Goal: Find specific page/section: Find specific page/section

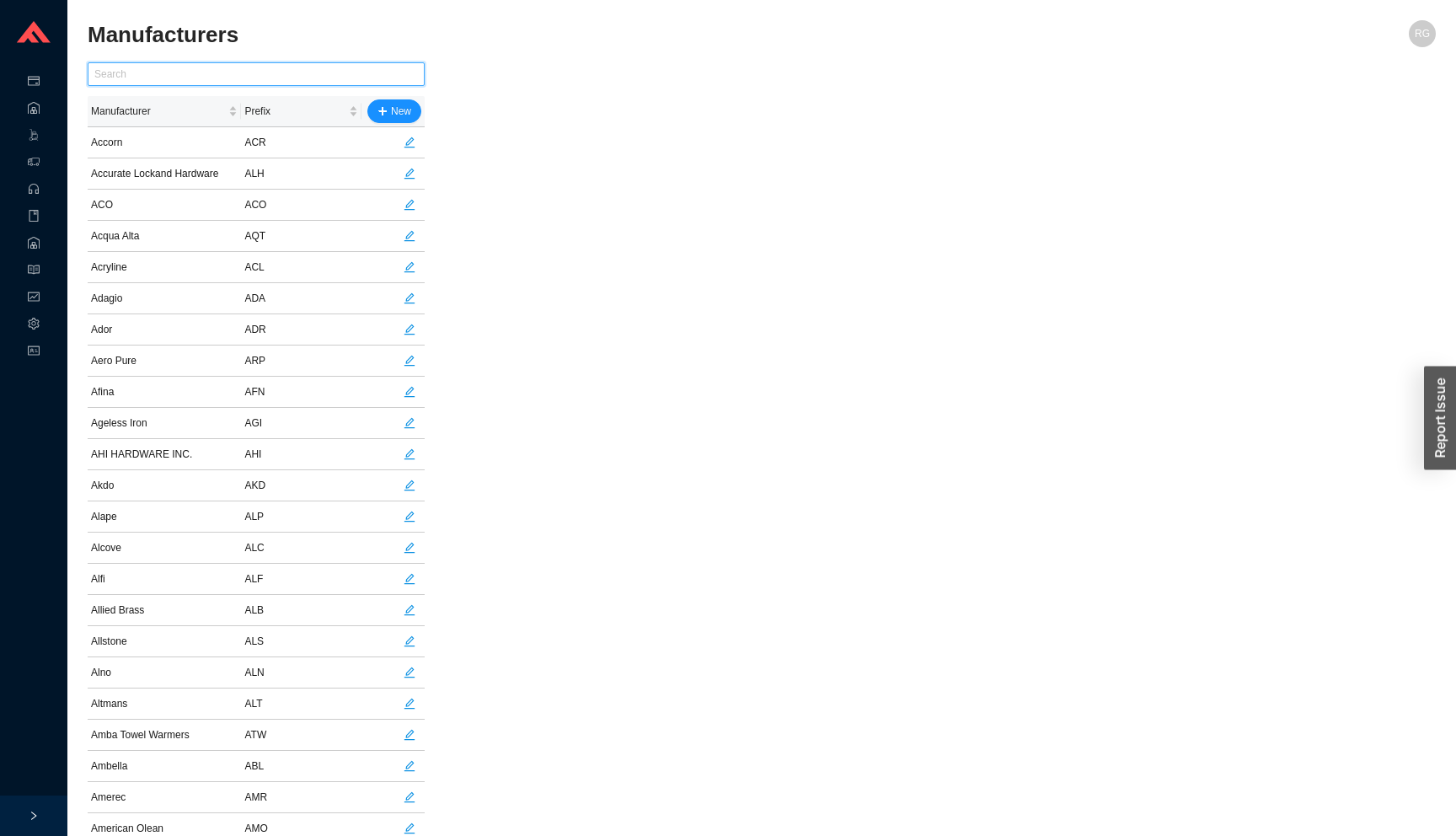
click at [222, 68] on input "text" at bounding box center [257, 74] width 337 height 24
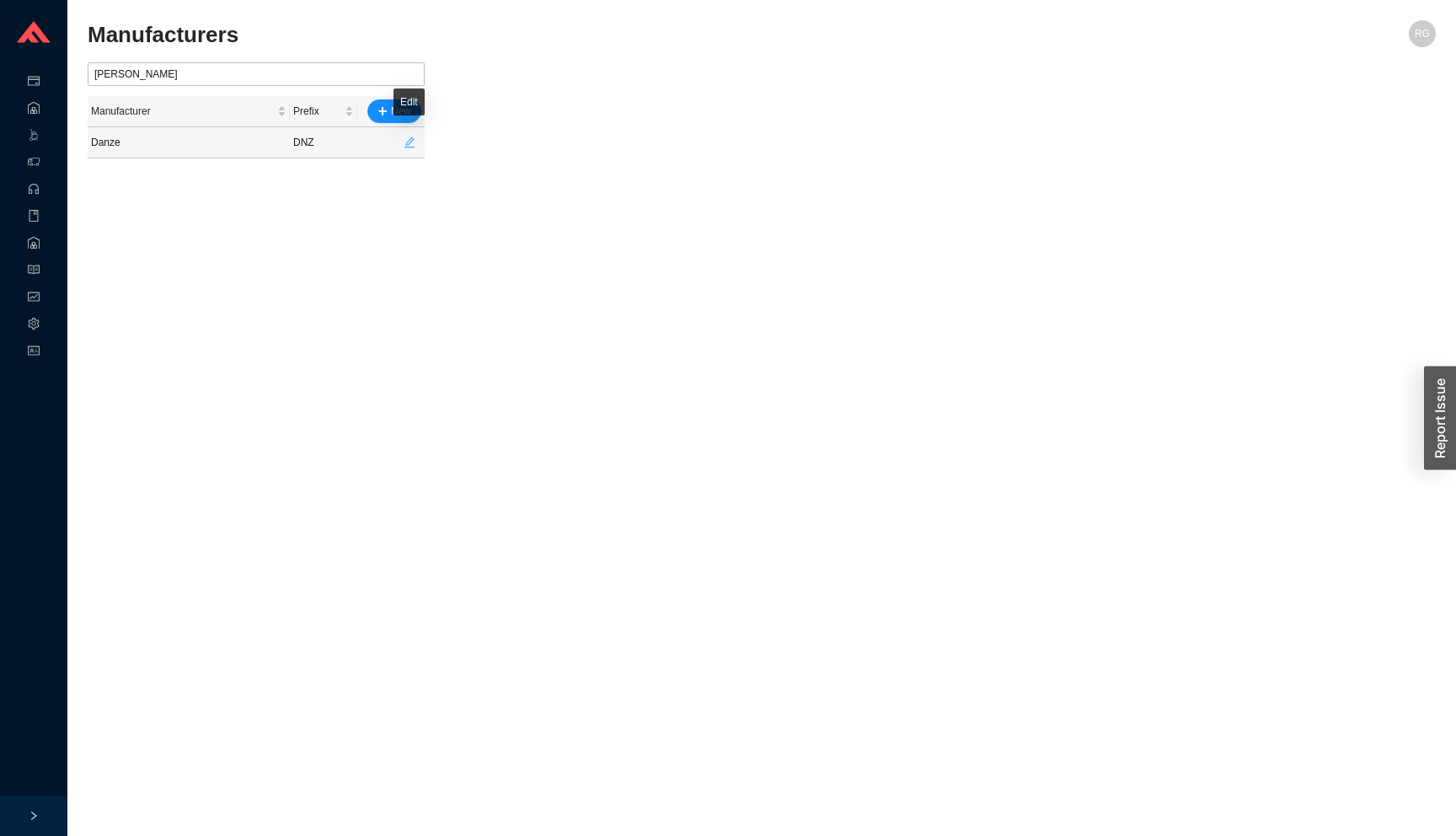
click at [408, 146] on icon "edit" at bounding box center [409, 142] width 12 height 12
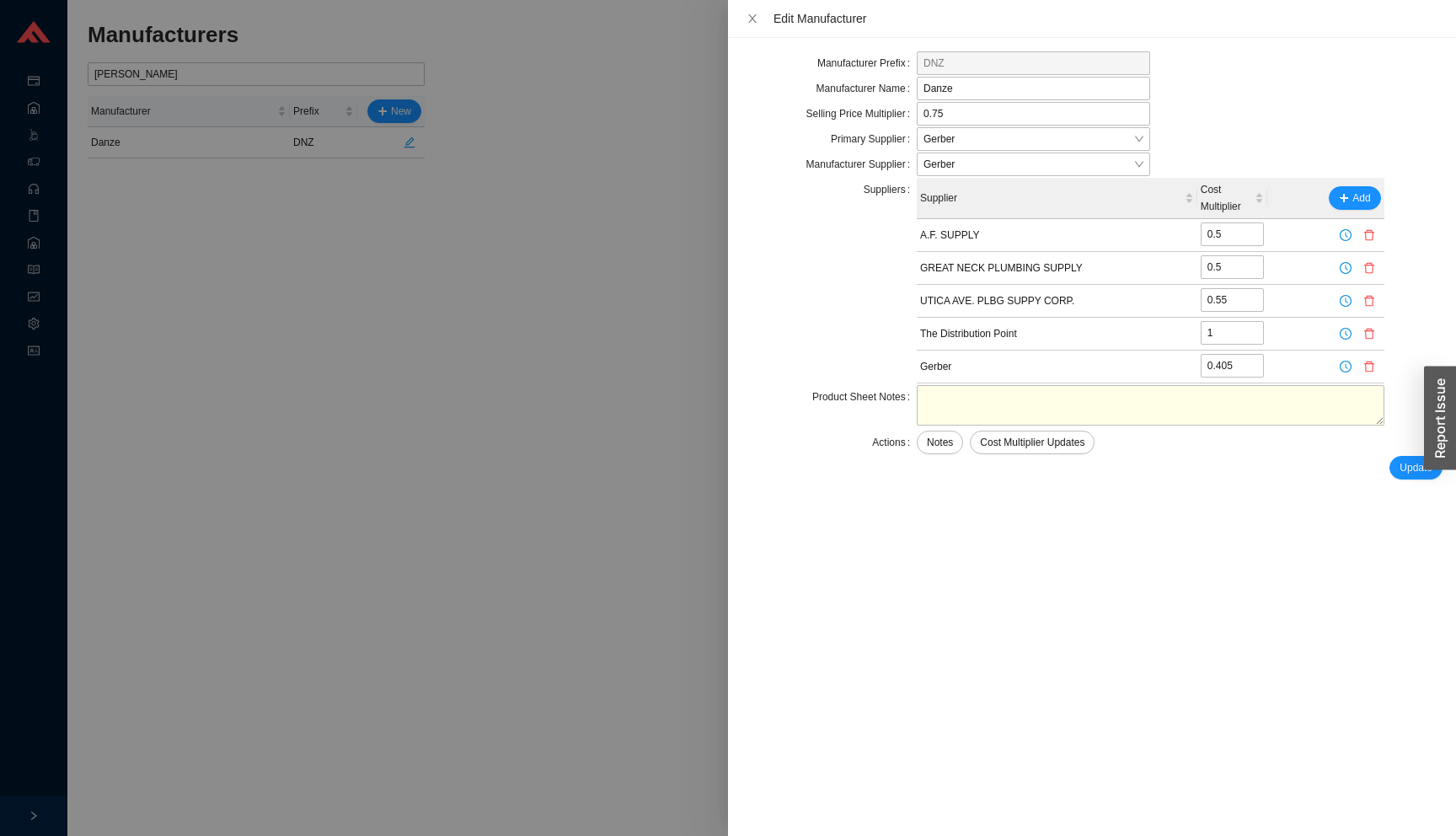
click at [446, 45] on div at bounding box center [728, 418] width 1456 height 836
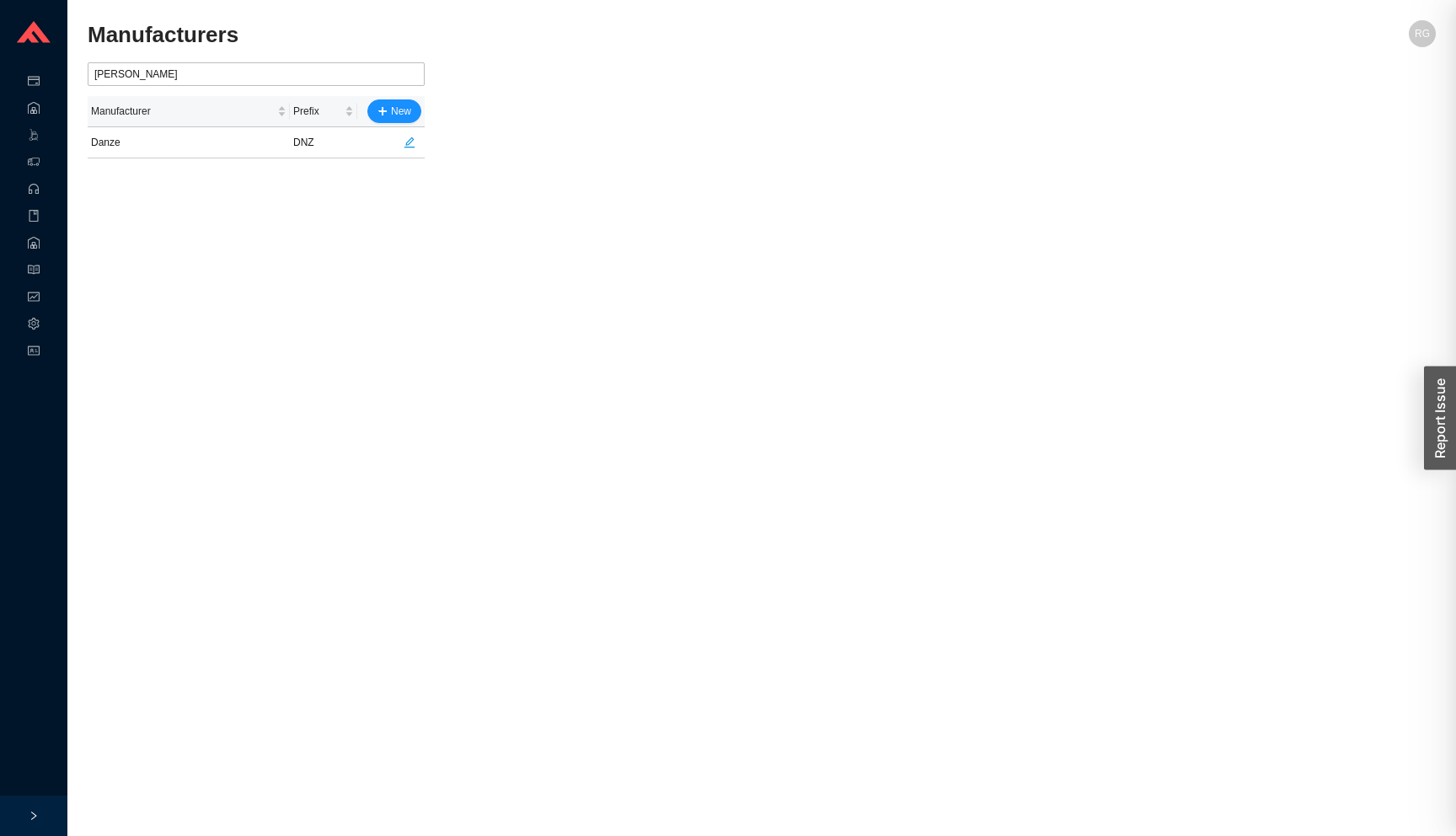
click at [477, 45] on div at bounding box center [728, 418] width 1456 height 836
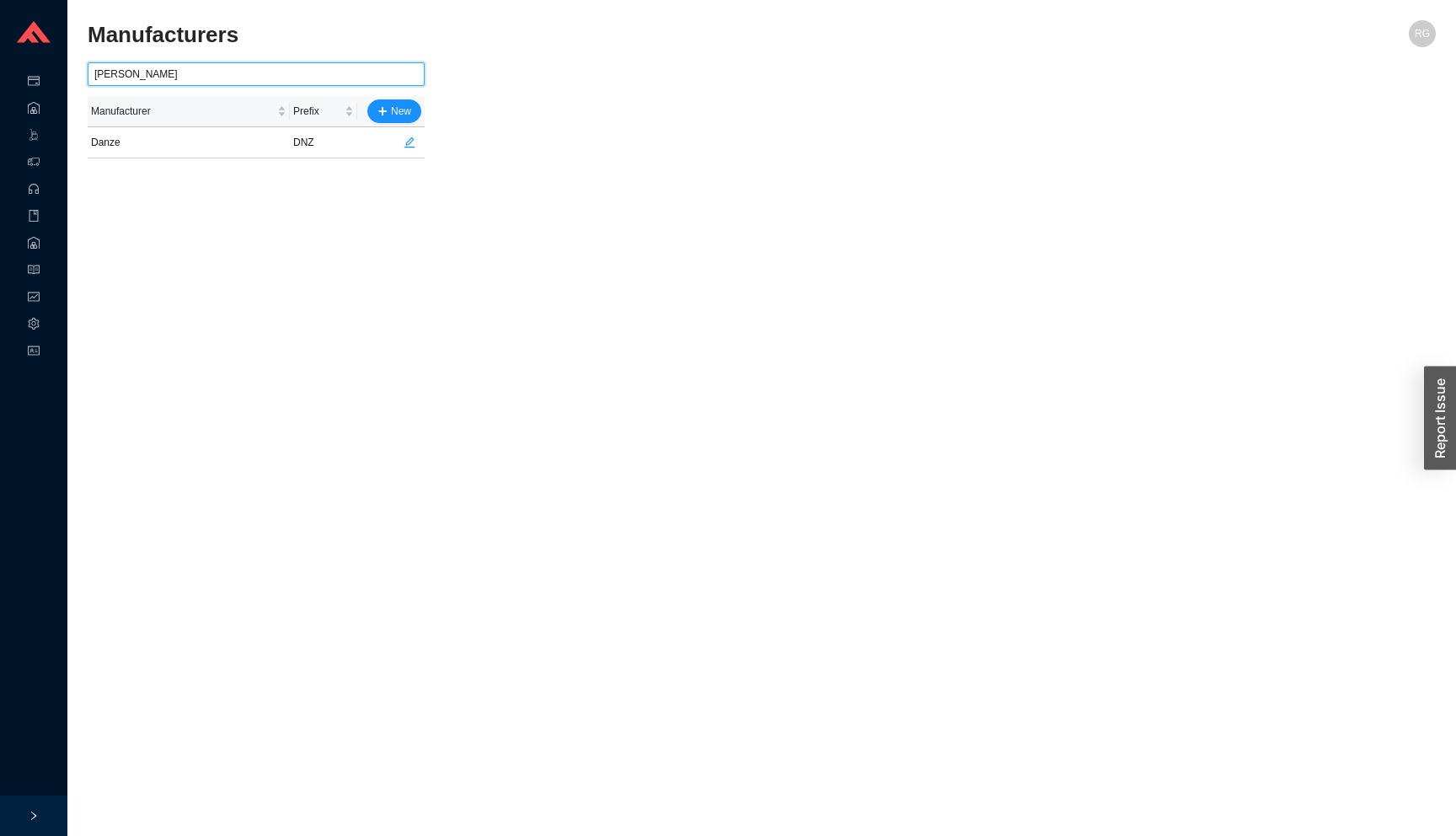
click at [375, 69] on input "[PERSON_NAME]" at bounding box center [257, 74] width 337 height 24
type input "gerb"
click at [414, 145] on icon "edit" at bounding box center [409, 142] width 12 height 12
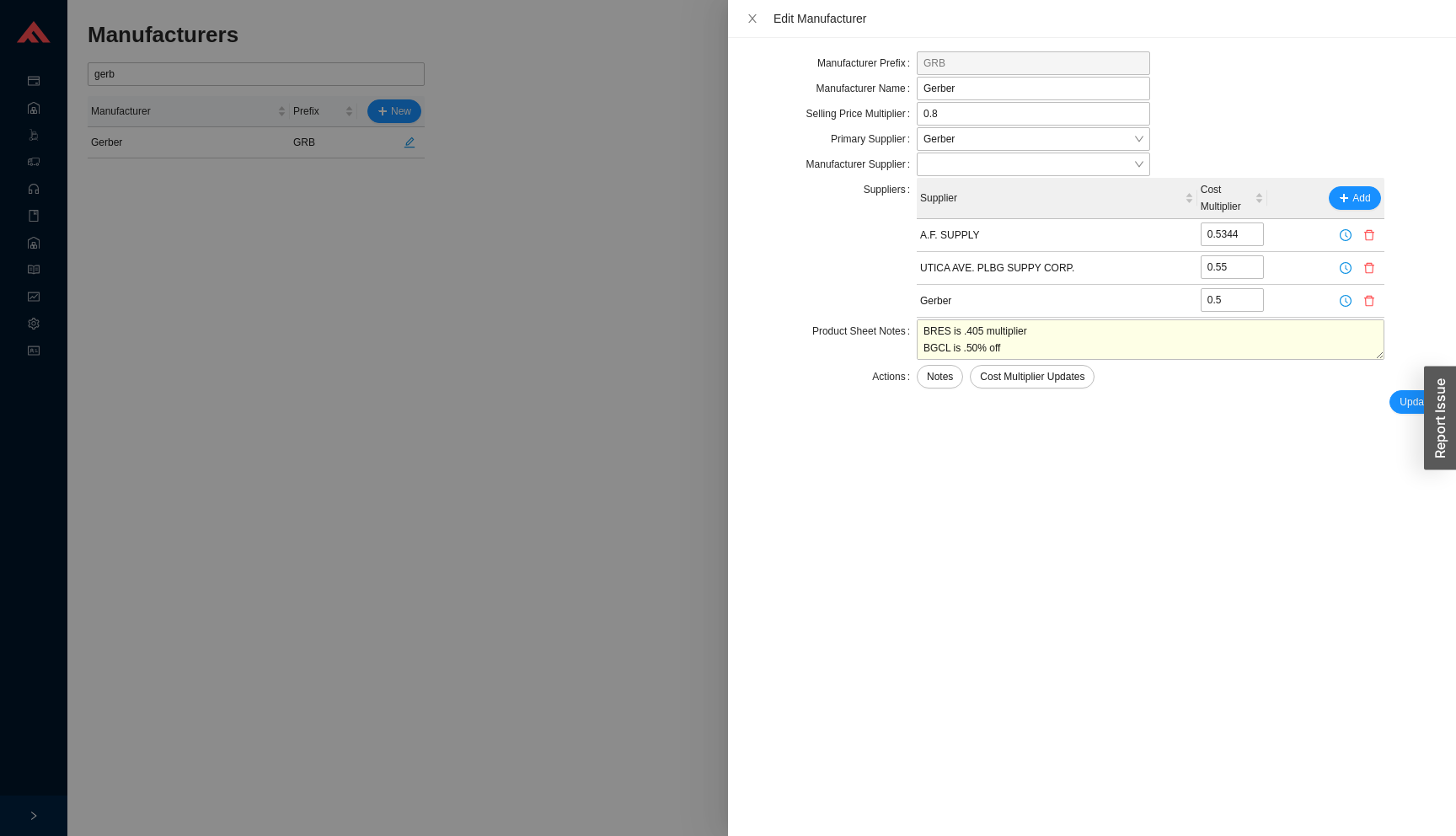
click at [514, 304] on div at bounding box center [728, 418] width 1456 height 836
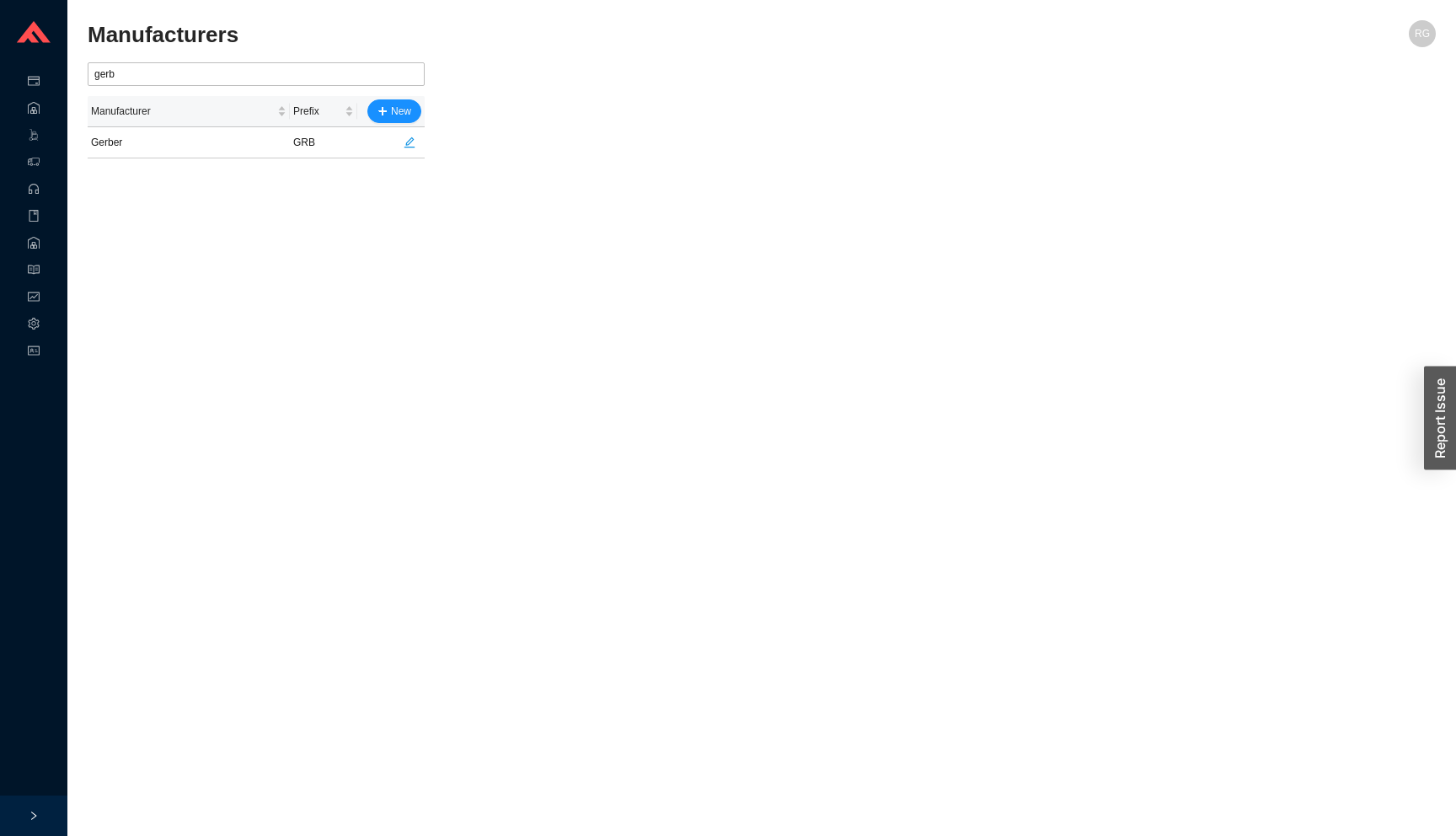
click at [505, 223] on main "Manufacturers [PERSON_NAME] Manufacturer Prefix New Gerber GRB" at bounding box center [762, 428] width 1349 height 816
click at [358, 252] on div "Purchase Orders Search Create Standard Create Drop Ship Followup Convert Items …" at bounding box center [728, 418] width 1456 height 836
